Goal: Transaction & Acquisition: Purchase product/service

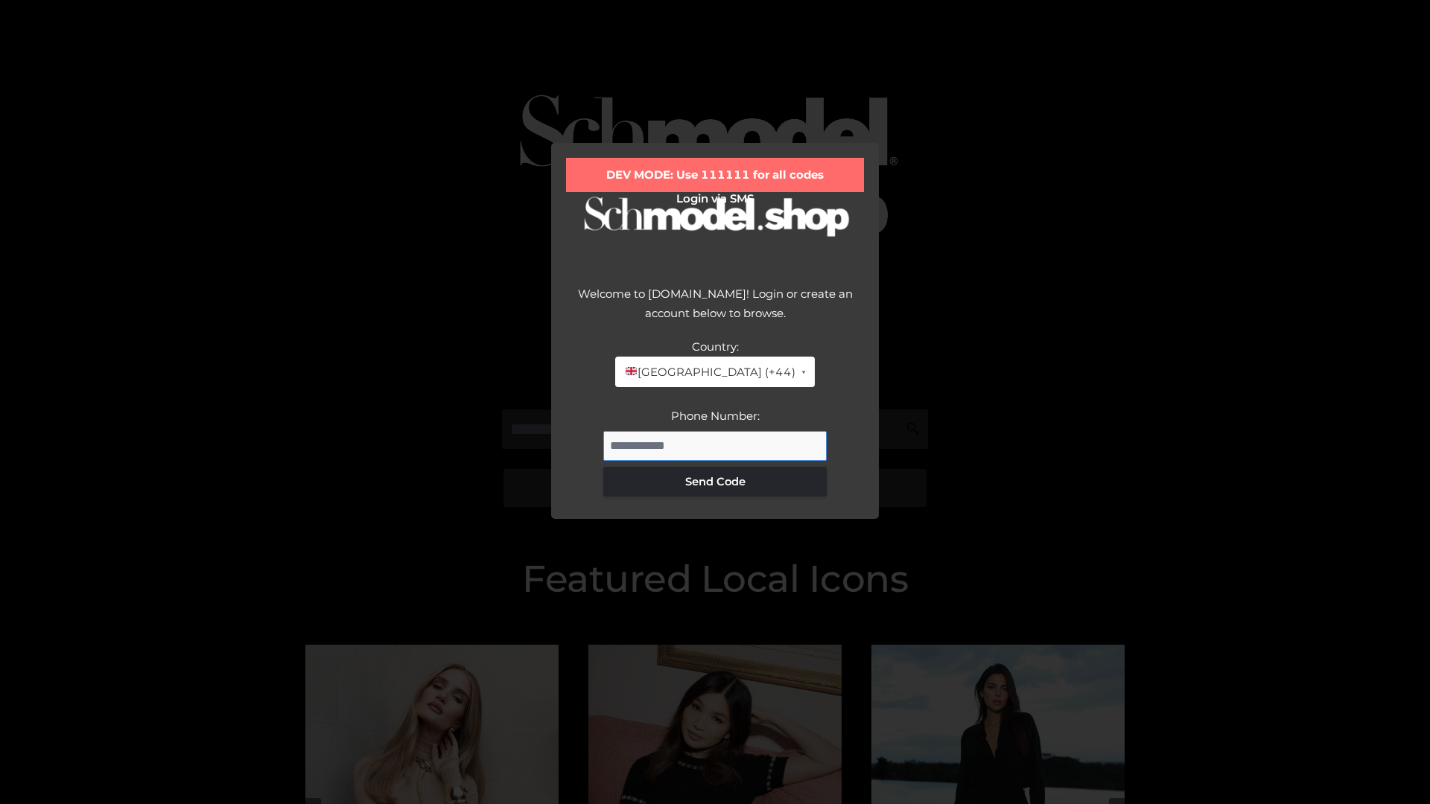
click at [715, 445] on input "Phone Number:" at bounding box center [714, 446] width 223 height 30
type input "**********"
click at [715, 481] on button "Send Code" at bounding box center [714, 482] width 223 height 30
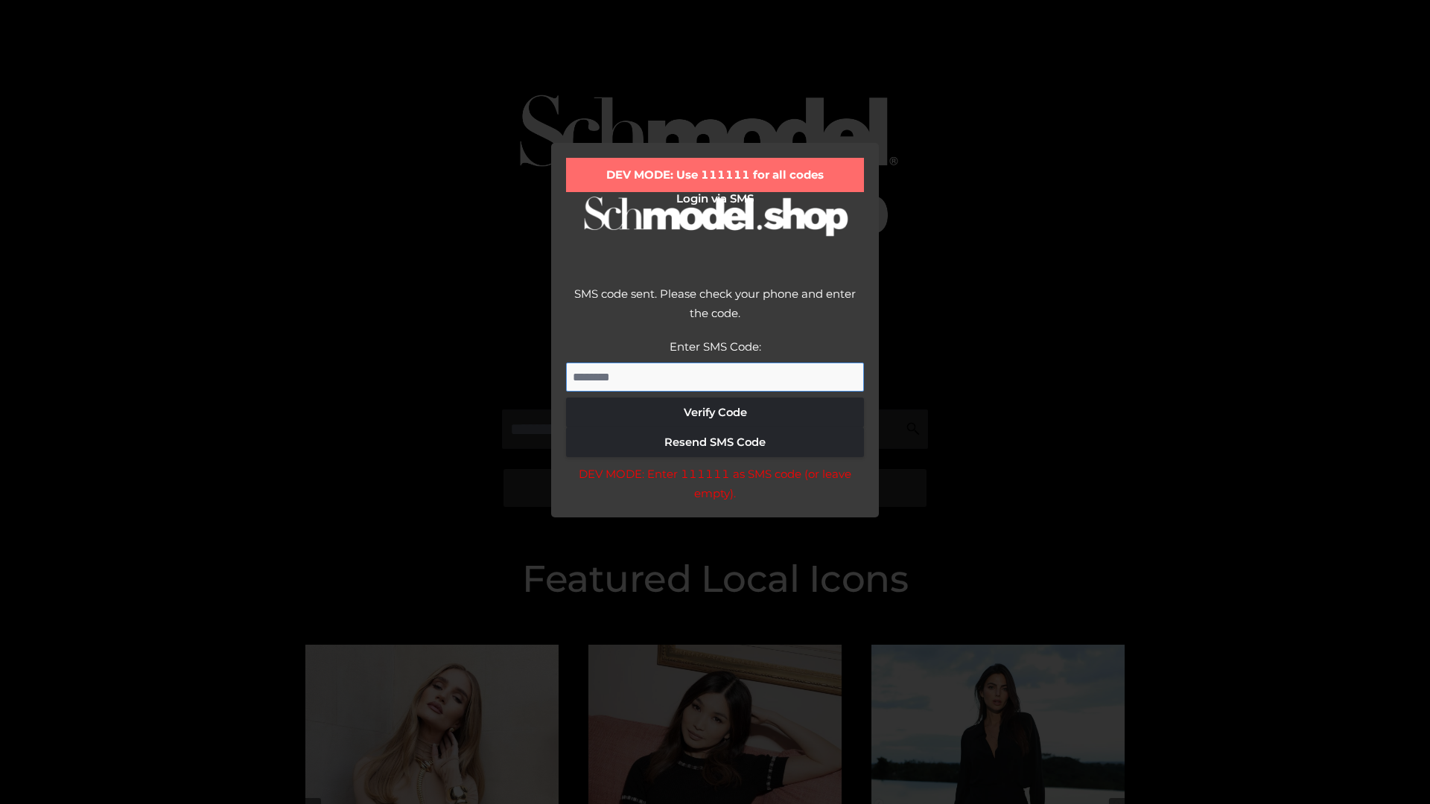
click at [715, 377] on input "Enter SMS Code:" at bounding box center [715, 378] width 298 height 30
type input "******"
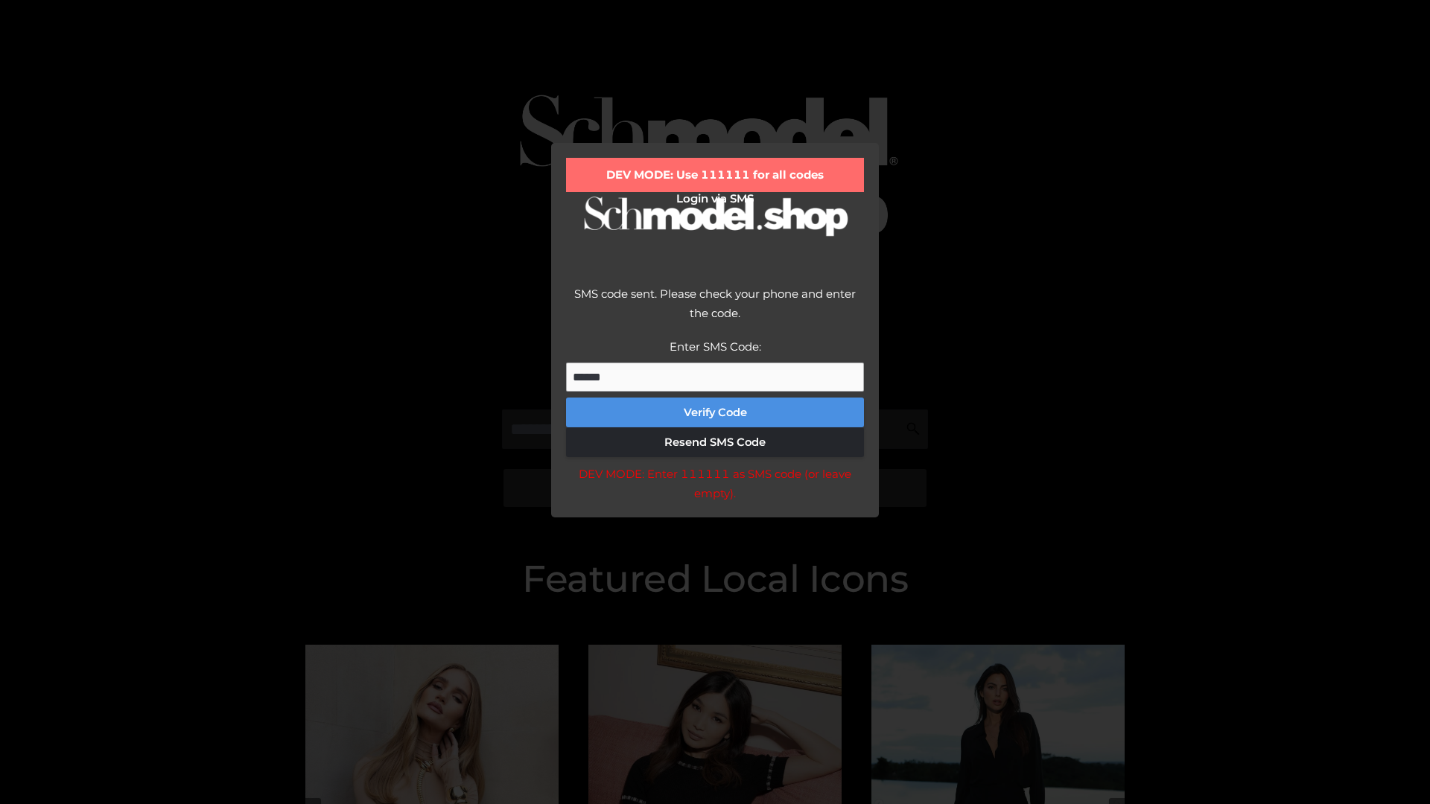
click at [715, 412] on button "Verify Code" at bounding box center [715, 413] width 298 height 30
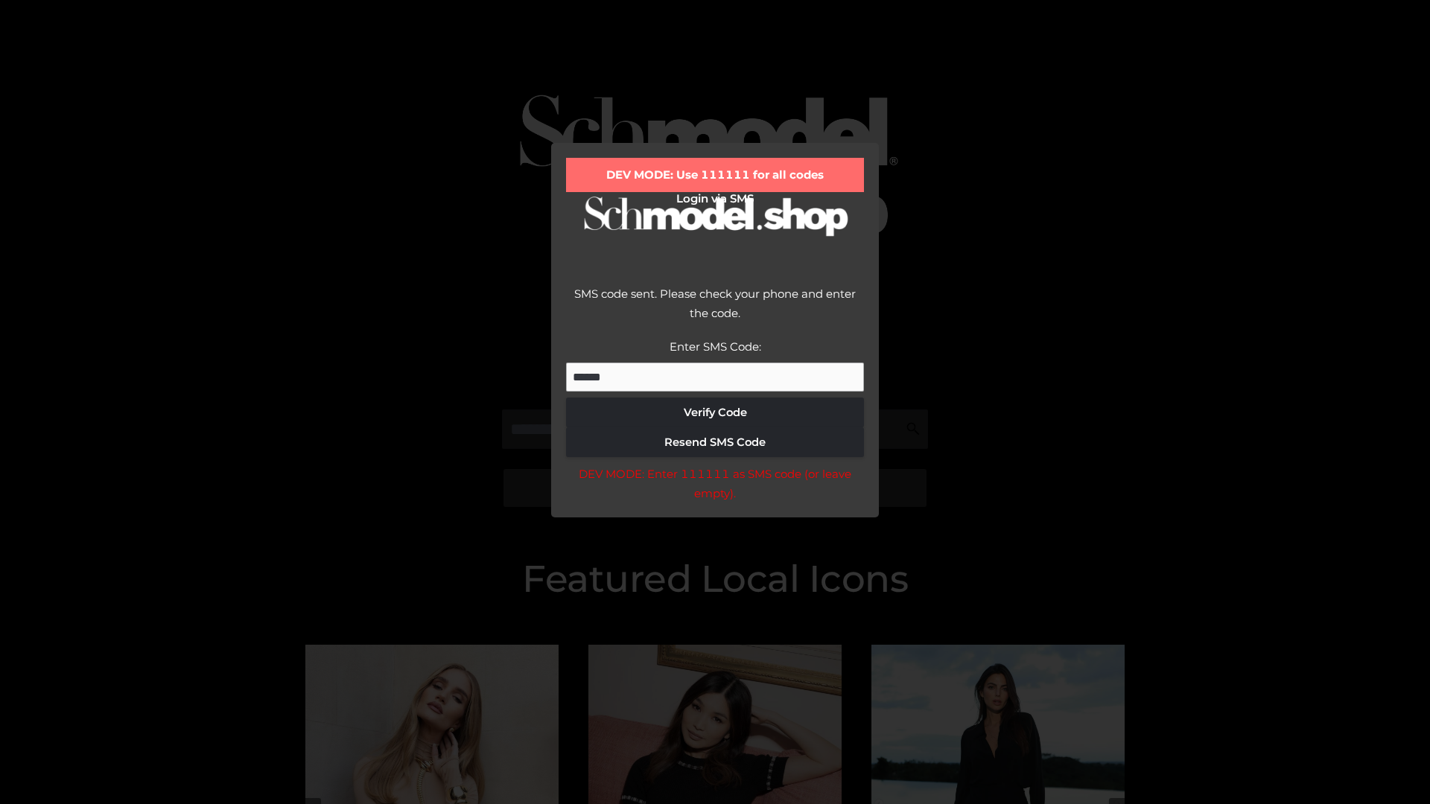
click at [714, 488] on div "DEV MODE: Enter 111111 as SMS code (or leave empty)." at bounding box center [715, 484] width 298 height 38
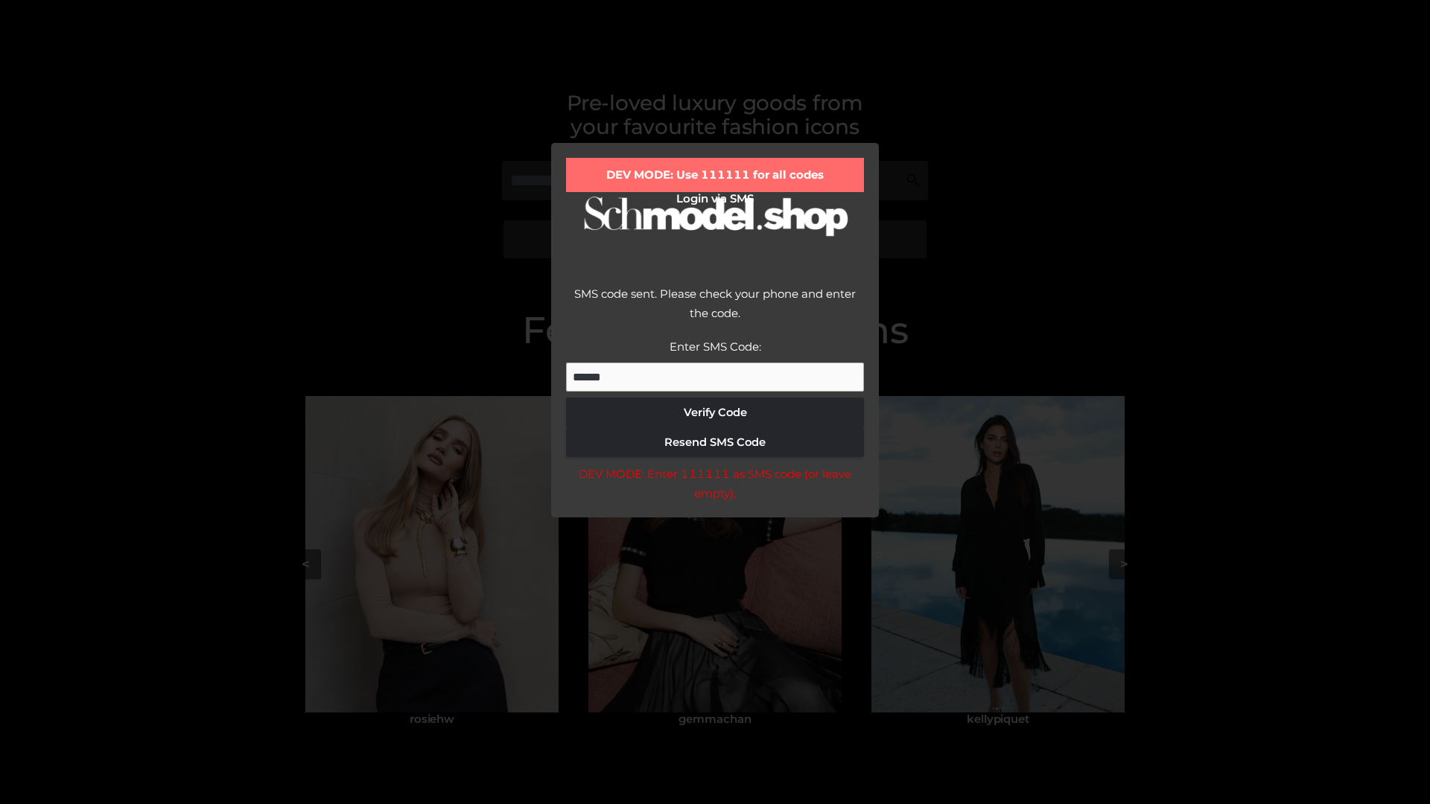
scroll to position [317, 0]
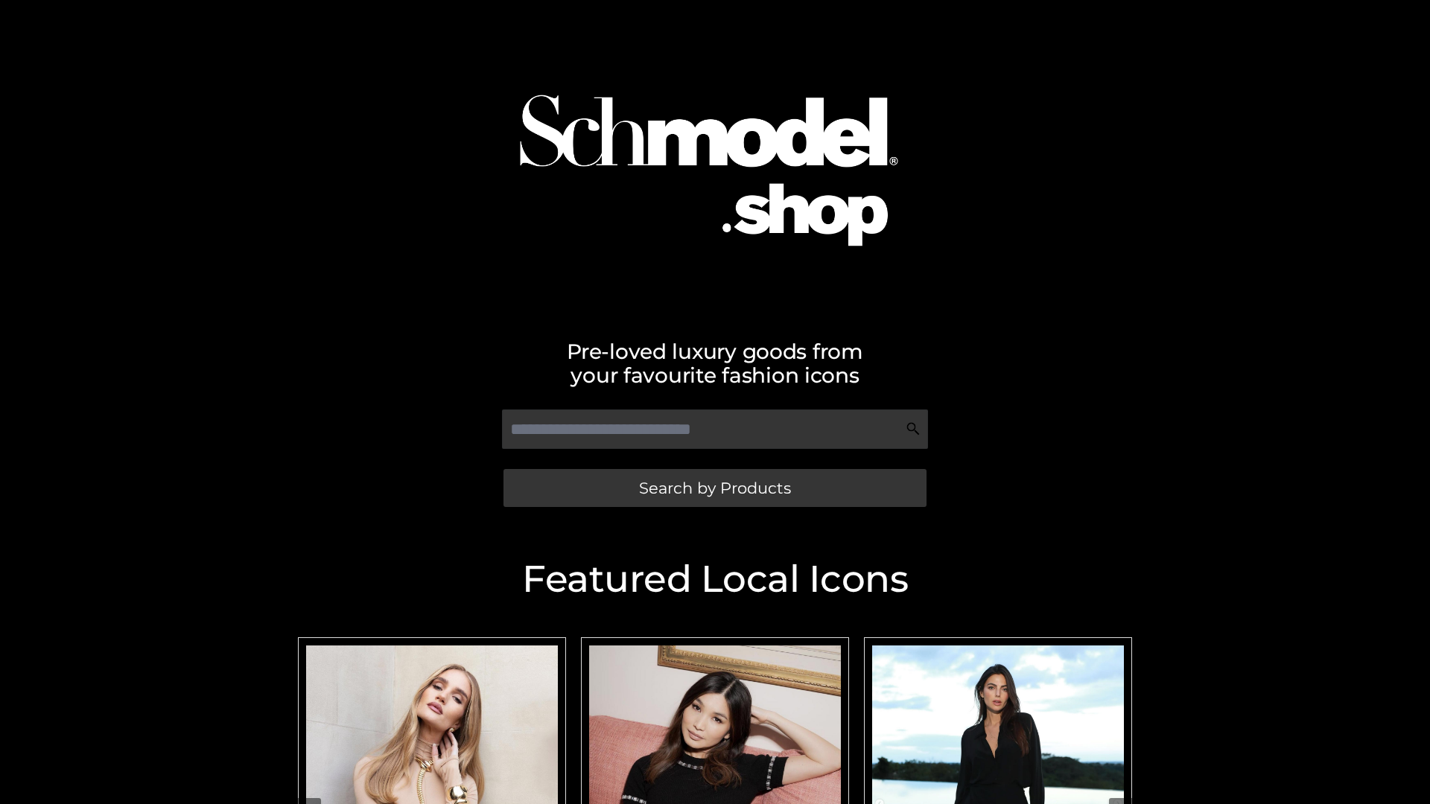
scroll to position [316, 0]
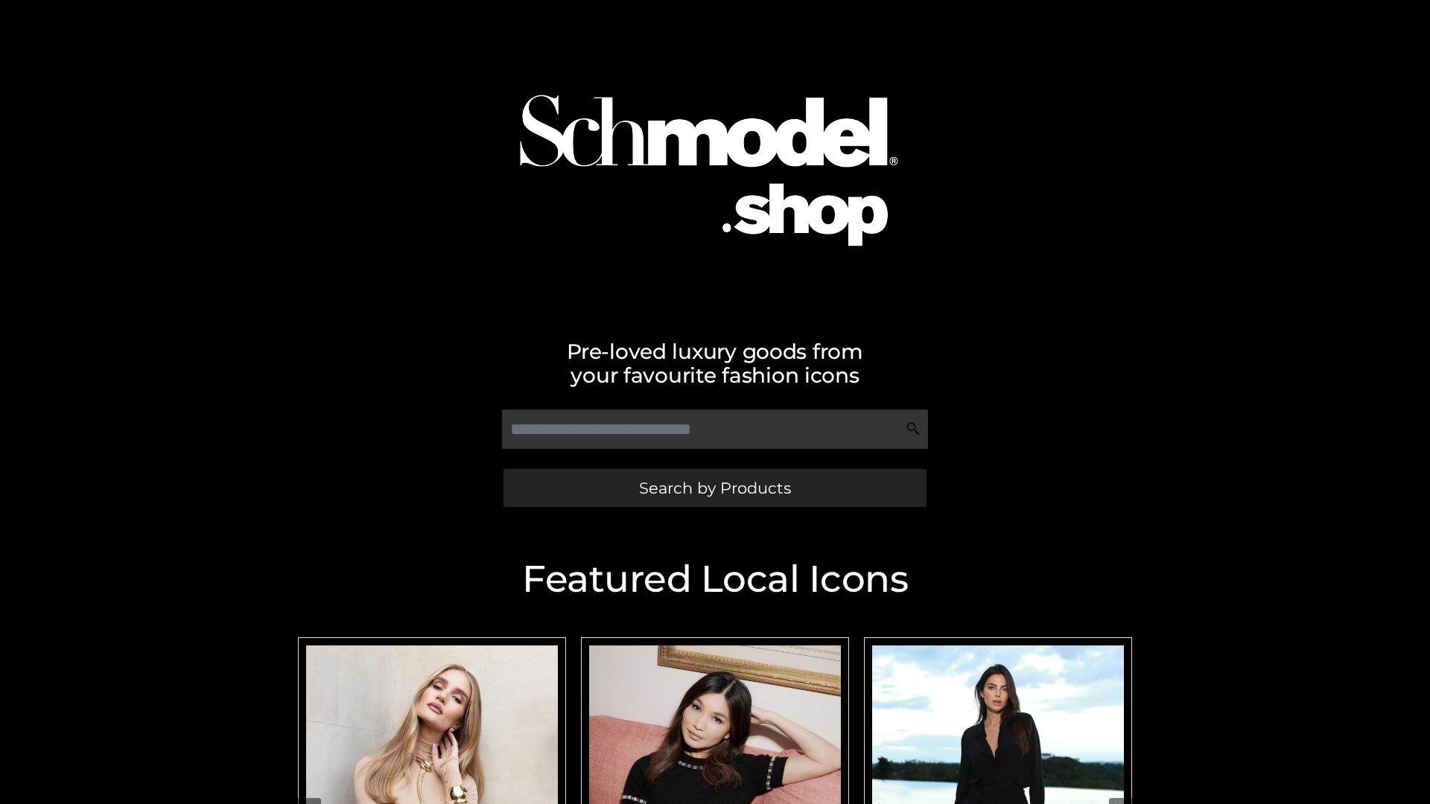
click at [714, 488] on span "Search by Products" at bounding box center [715, 488] width 152 height 16
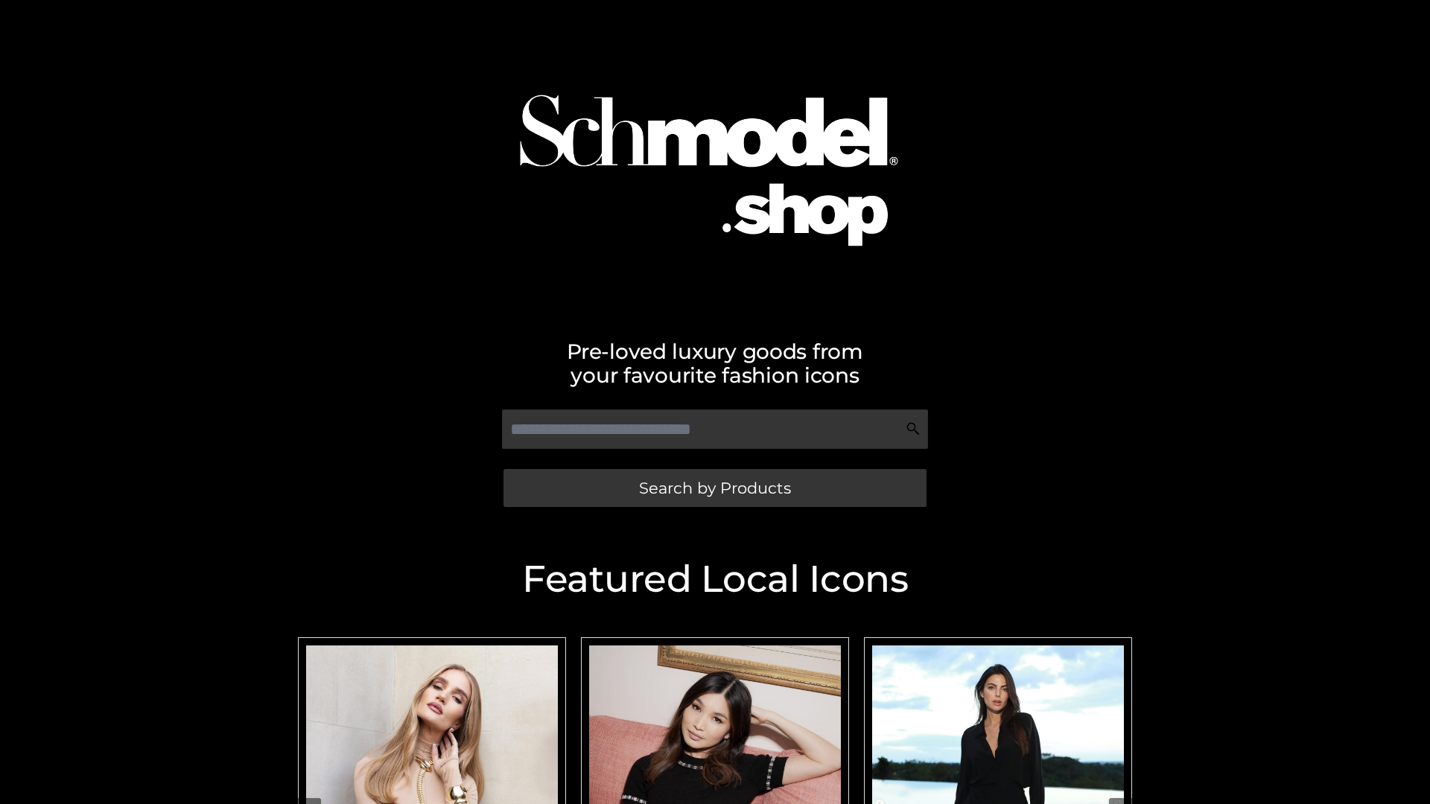
click at [714, 488] on span "Search by Products" at bounding box center [715, 488] width 152 height 16
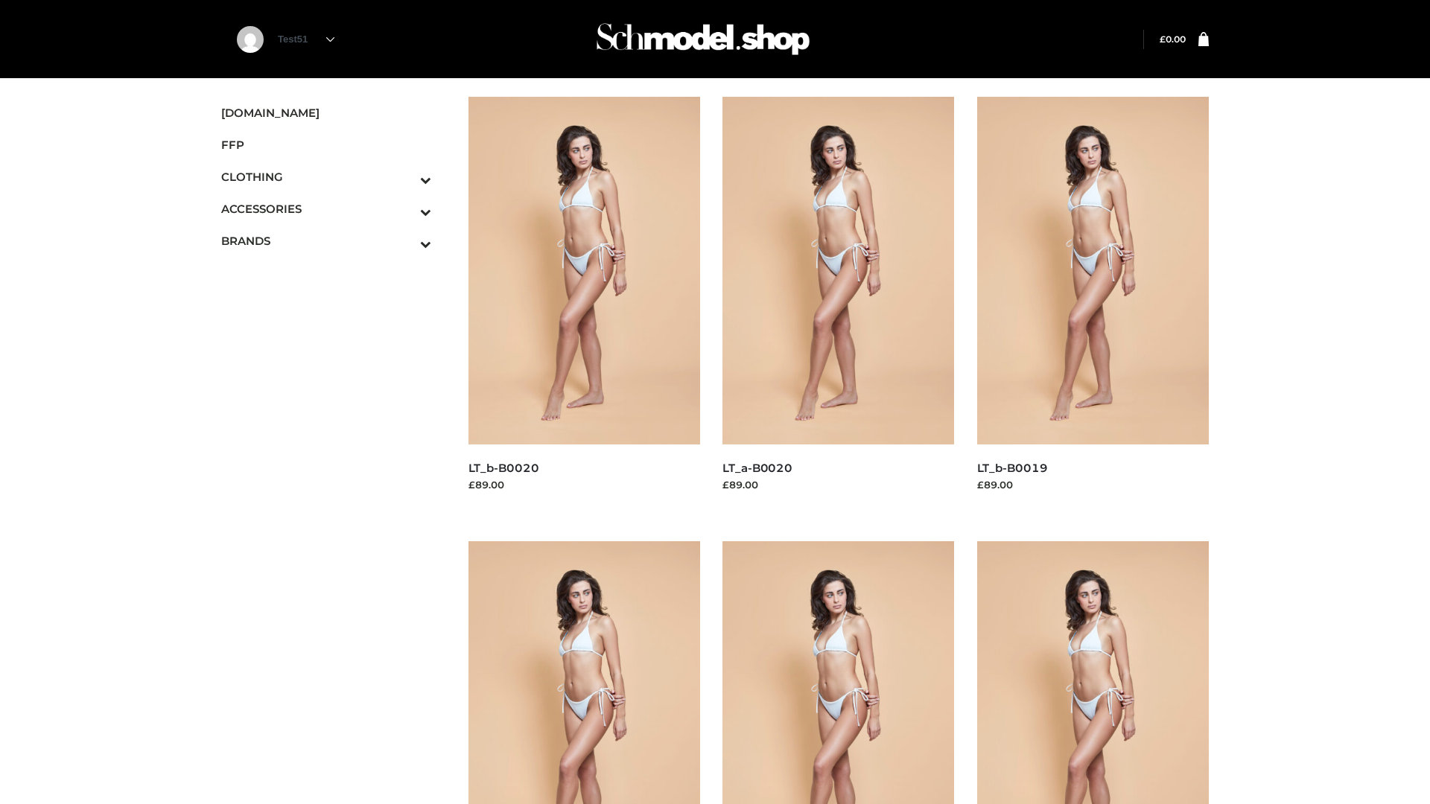
scroll to position [1212, 0]
